Goal: Check status: Check status

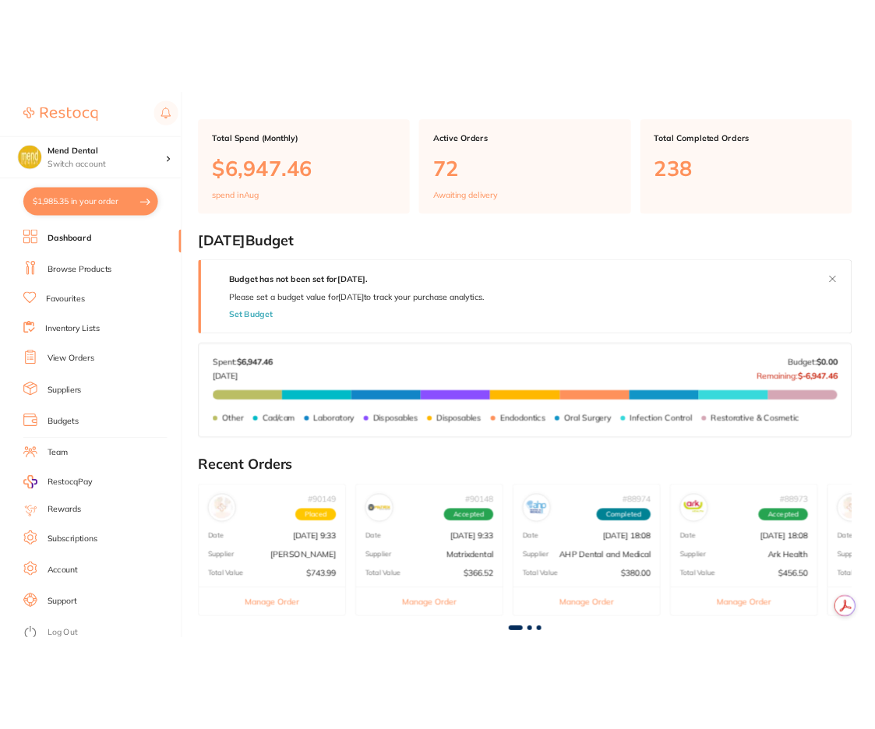
scroll to position [78, 0]
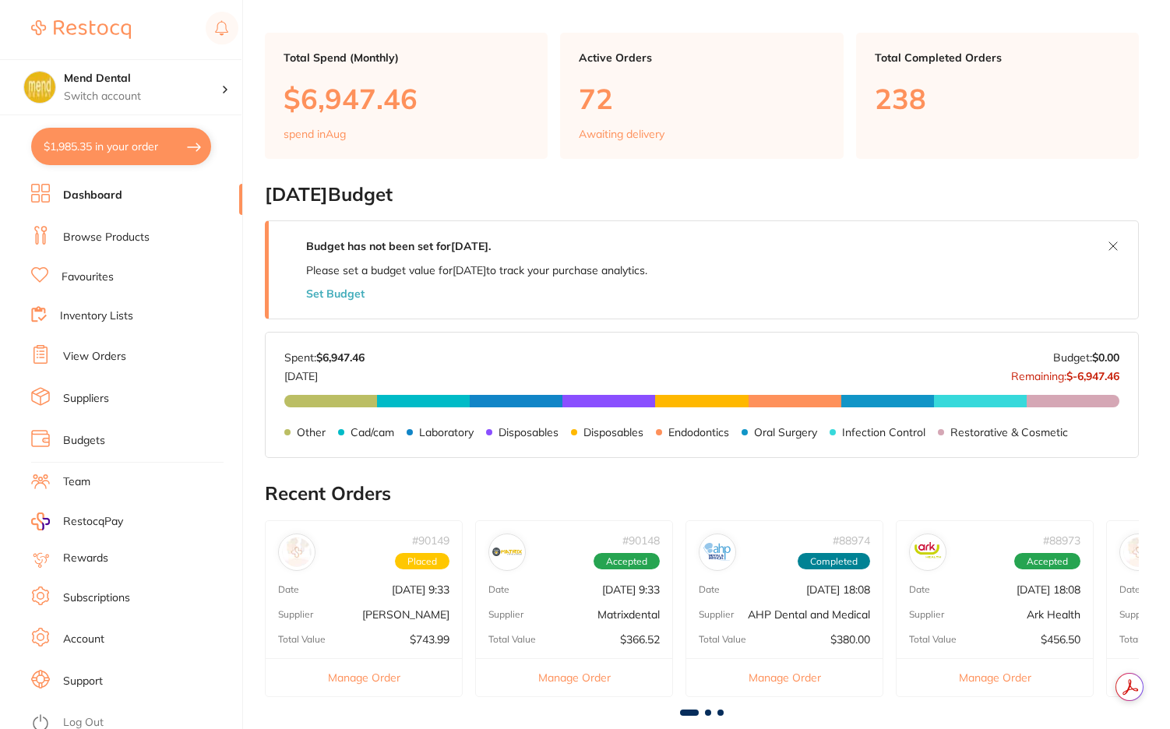
click at [325, 610] on div "Supplier [PERSON_NAME]" at bounding box center [364, 614] width 196 height 12
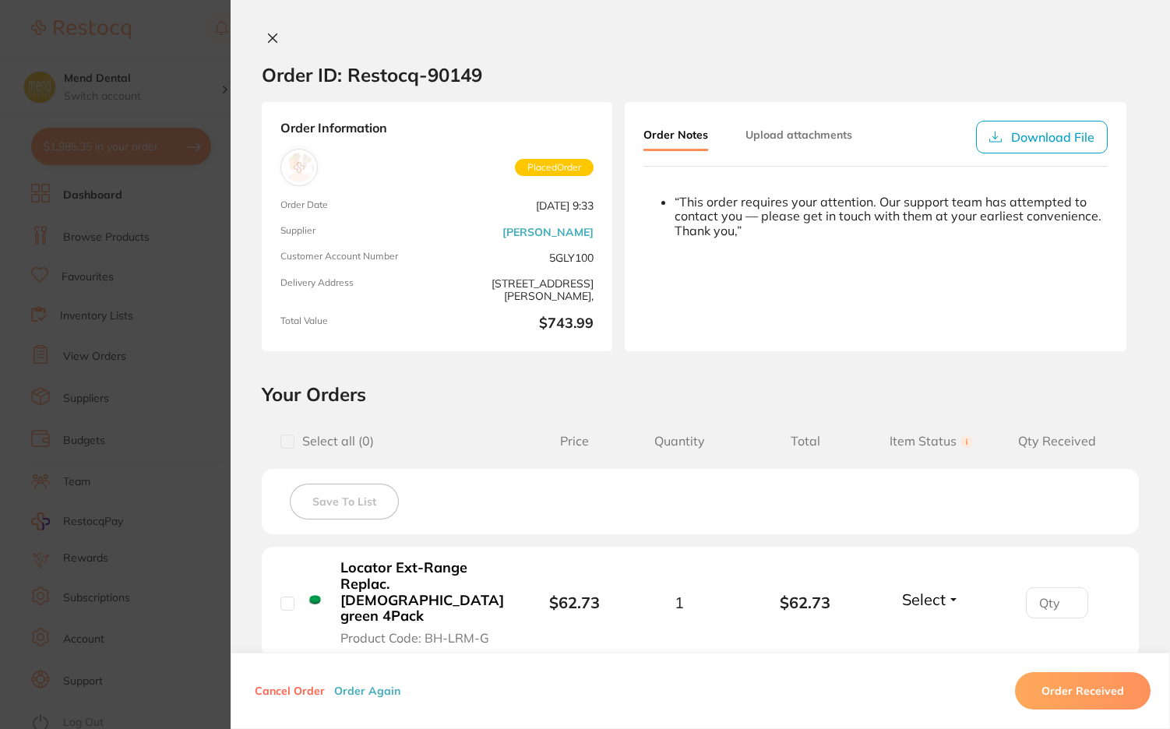
click at [196, 455] on section "Order ID: Restocq- 90149 Order Information Placed Order Order Date [DATE] 9:33 …" at bounding box center [585, 364] width 1170 height 729
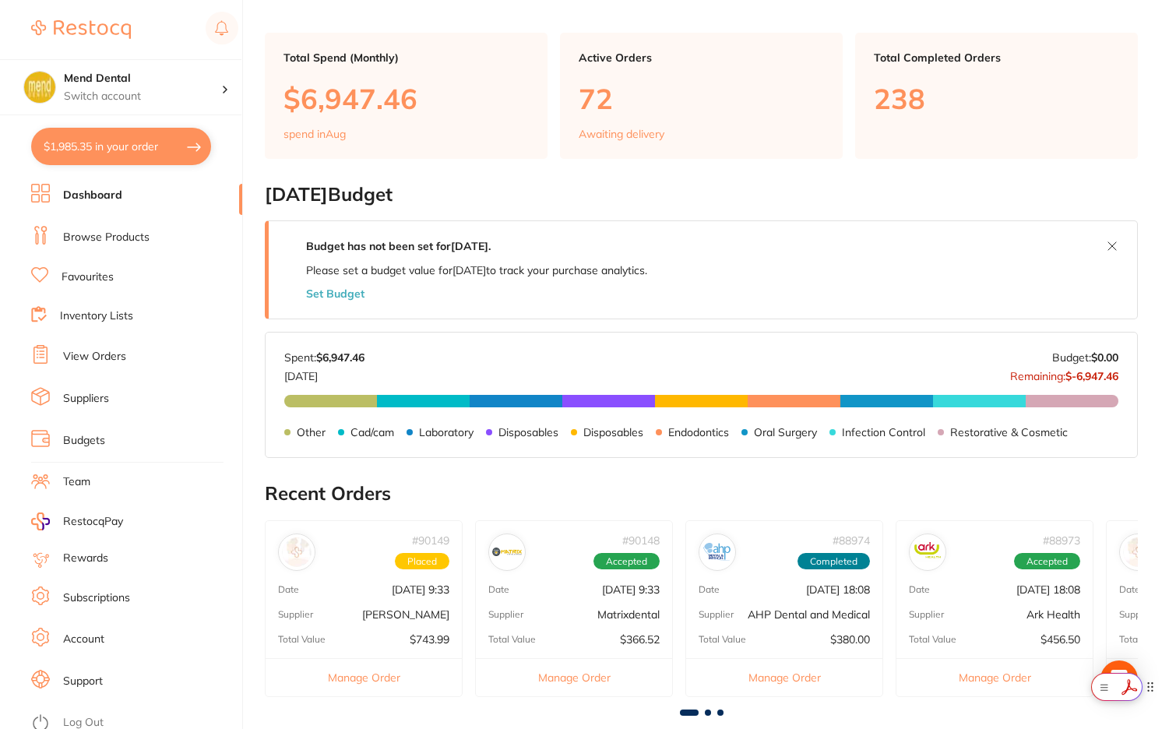
click at [1126, 651] on html "$1,985.35 Mend Dental Switch account Mend Dental $1,985.35 in your order Dashbo…" at bounding box center [584, 286] width 1169 height 729
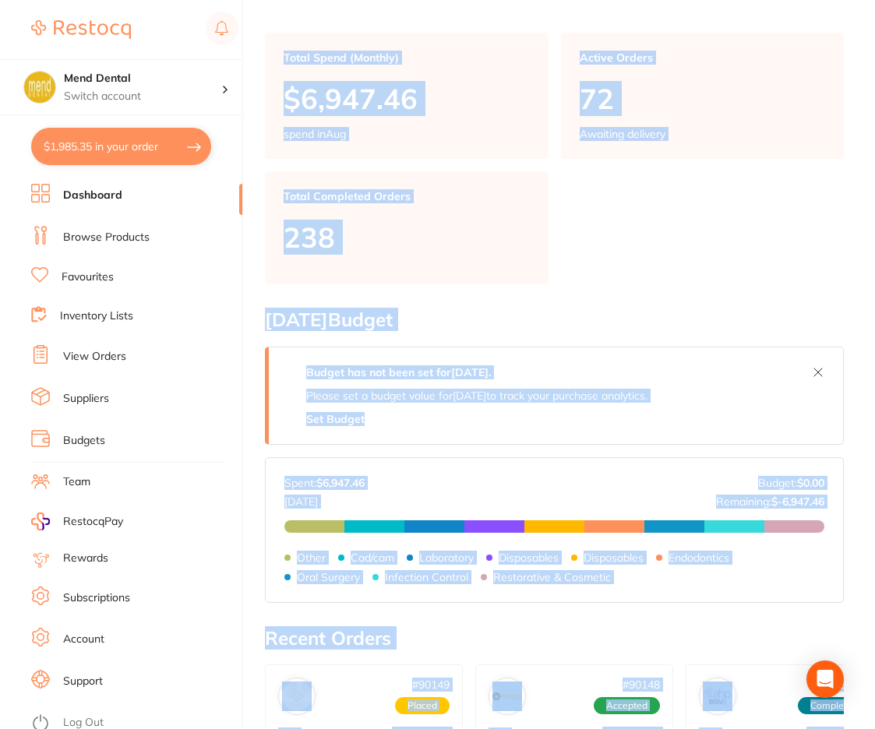
click at [806, 142] on div "Active Orders 72 Awaiting delivery" at bounding box center [703, 96] width 284 height 126
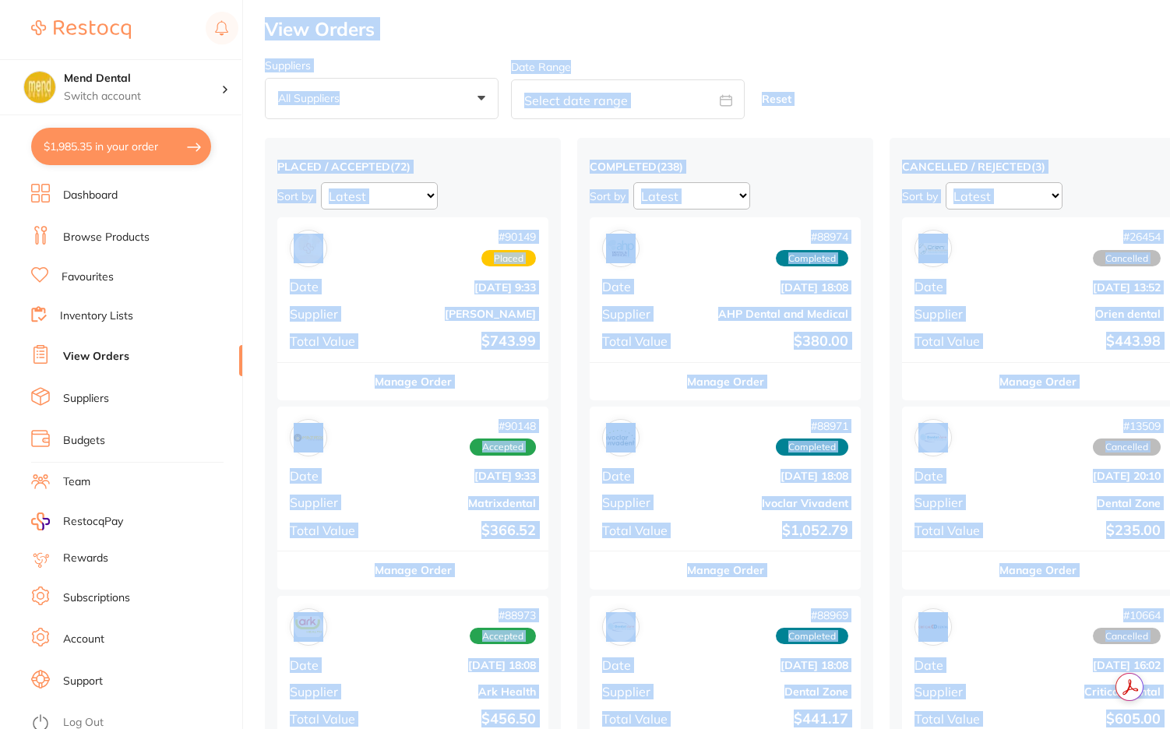
click at [922, 100] on div "Suppliers All suppliers +0 All suppliers AB Orthodontics [PERSON_NAME] AHP Dent…" at bounding box center [717, 89] width 905 height 61
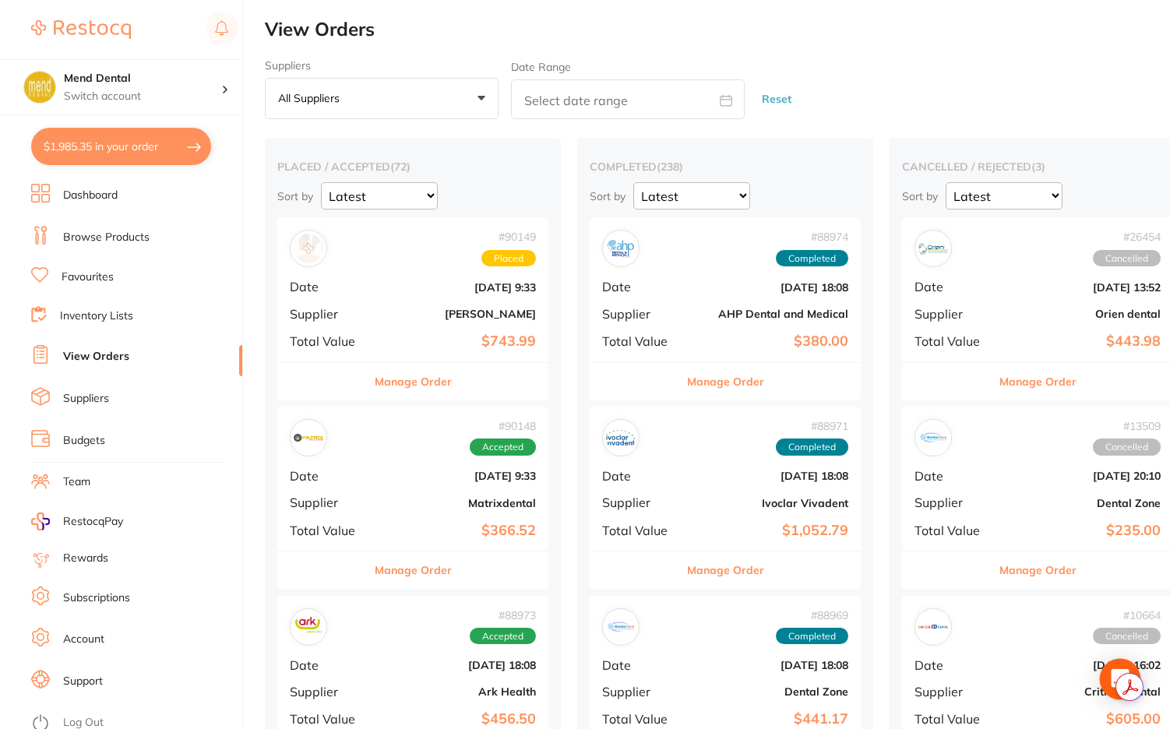
click at [1124, 664] on div "Open Intercom Messenger" at bounding box center [1120, 679] width 41 height 41
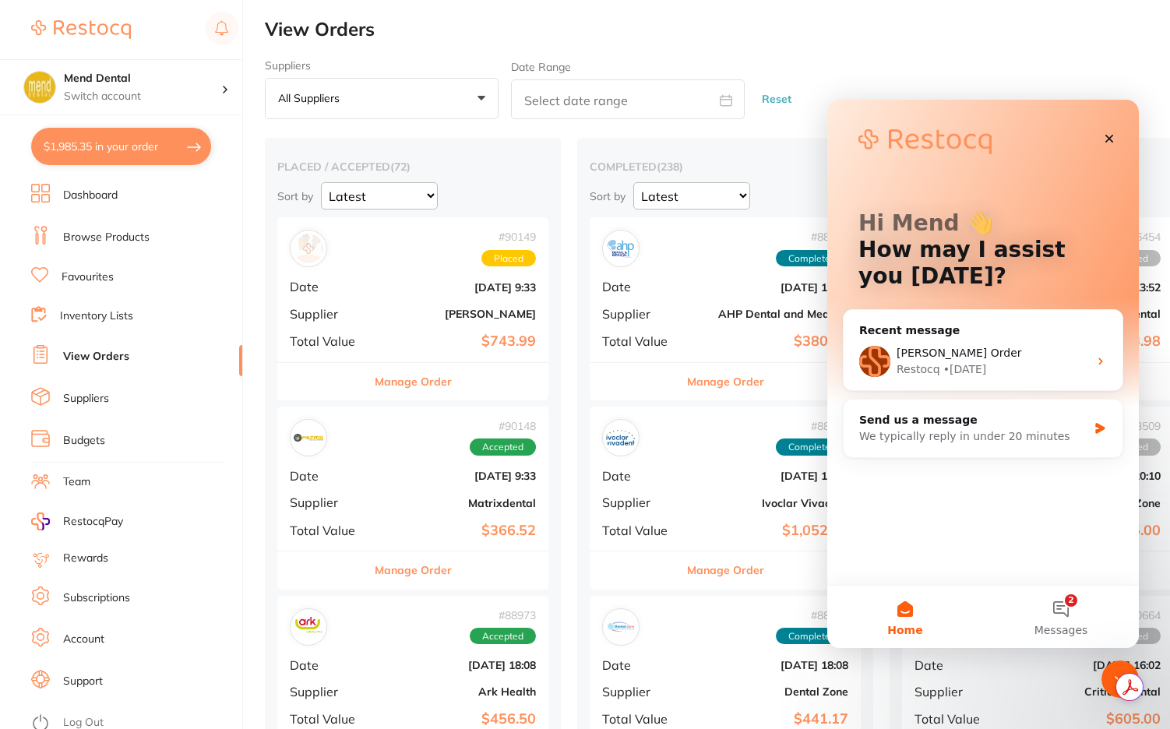
scroll to position [78, 0]
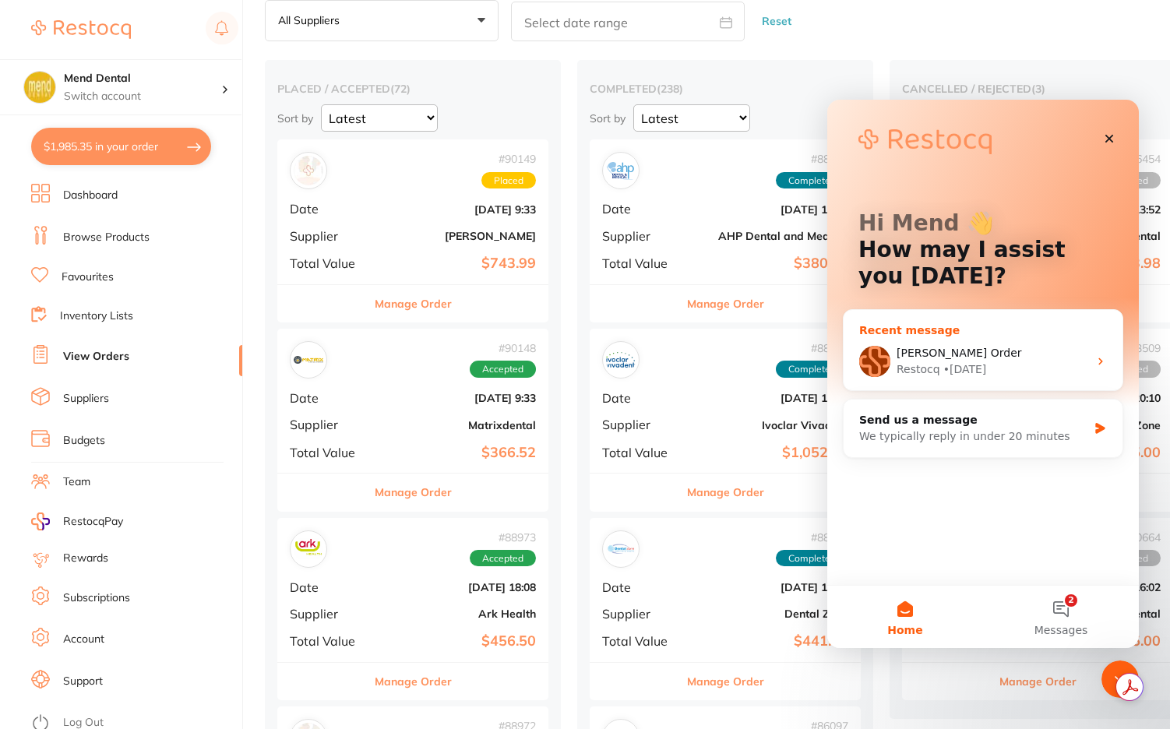
click at [1030, 364] on div "Restocq • [DATE]" at bounding box center [993, 369] width 192 height 16
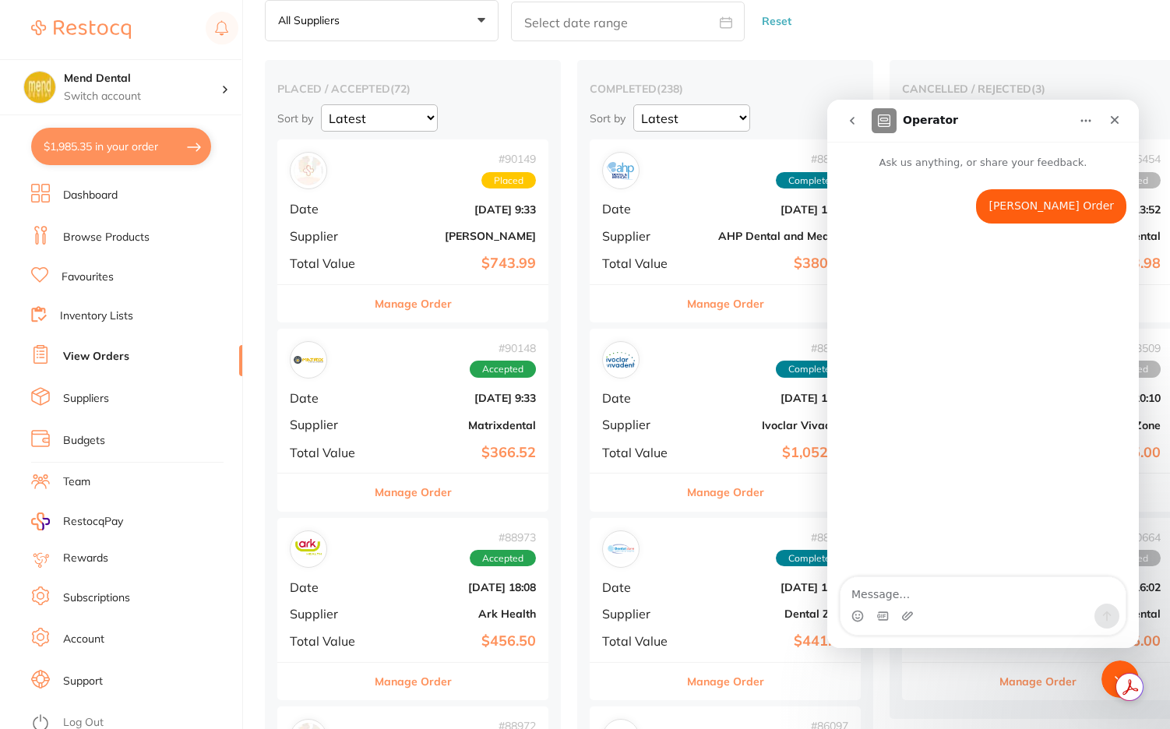
click at [852, 118] on icon "go back" at bounding box center [852, 121] width 12 height 12
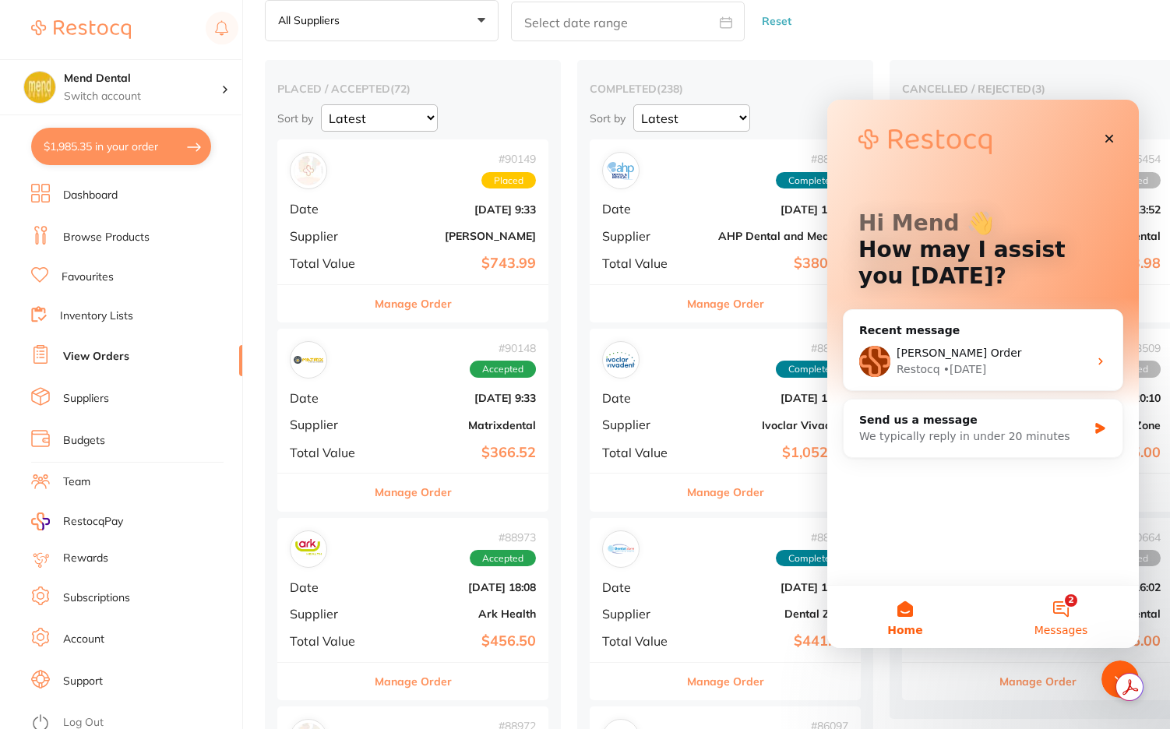
click at [1091, 630] on button "2 Messages" at bounding box center [1061, 617] width 156 height 62
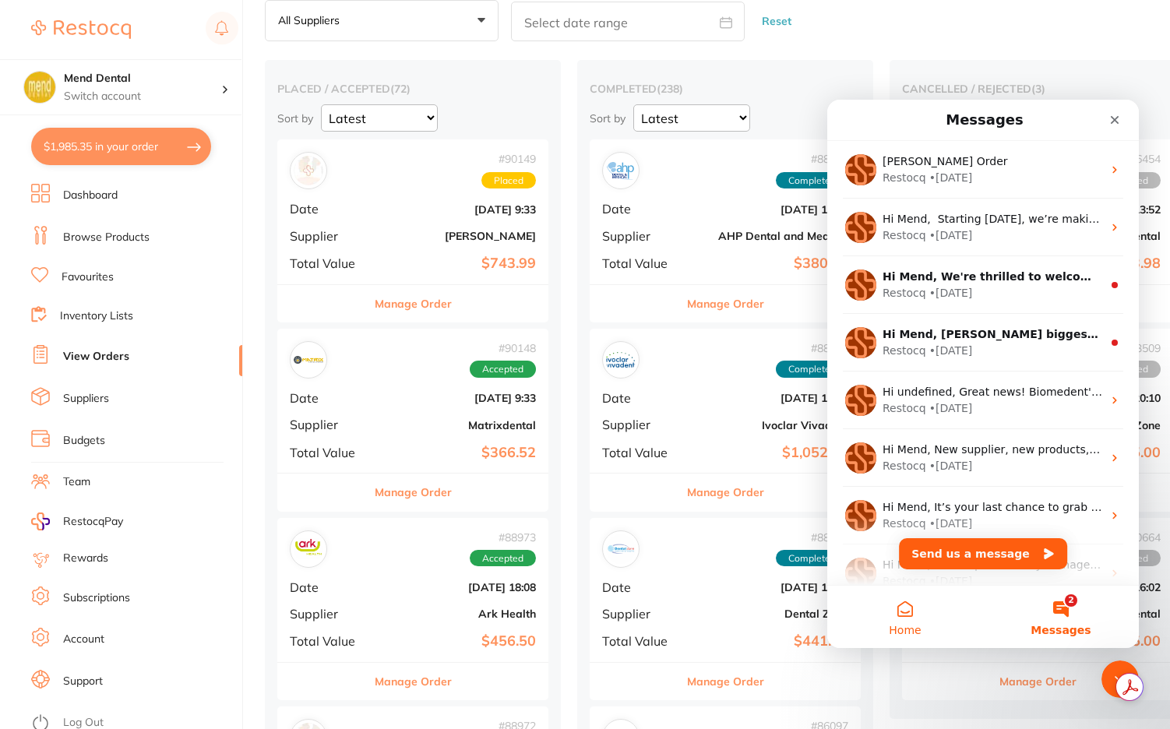
click at [903, 609] on button "Home" at bounding box center [905, 617] width 156 height 62
